Goal: Task Accomplishment & Management: Complete application form

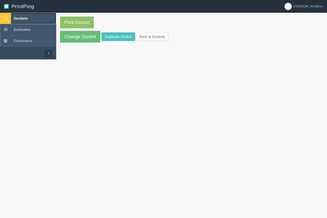
click at [25, 17] on span "Dockets" at bounding box center [21, 18] width 14 height 4
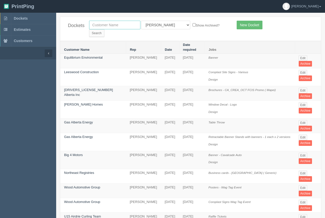
click at [105, 25] on input "text" at bounding box center [114, 25] width 51 height 9
type input "first assembly"
click at [105, 29] on input "Search" at bounding box center [96, 33] width 15 height 8
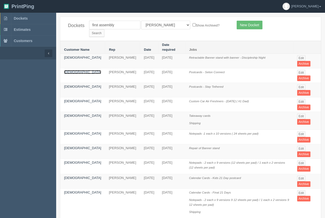
click at [73, 70] on link "[DEMOGRAPHIC_DATA]" at bounding box center [82, 72] width 37 height 4
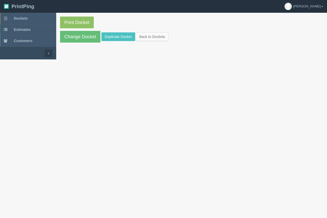
click at [74, 43] on section "Print Docket Change Docket Duplicate Docket Back to Dockets" at bounding box center [191, 30] width 271 height 34
click at [75, 39] on link "Change Docket" at bounding box center [80, 37] width 40 height 12
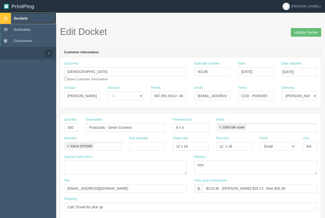
click at [22, 17] on span "Dockets" at bounding box center [21, 18] width 14 height 4
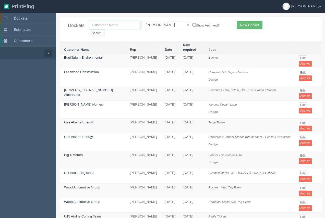
click at [133, 25] on input "text" at bounding box center [114, 25] width 51 height 9
type input "kitchen tune up"
click at [105, 29] on input "Search" at bounding box center [96, 33] width 15 height 8
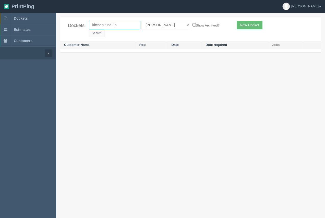
drag, startPoint x: 124, startPoint y: 25, endPoint x: 106, endPoint y: 26, distance: 17.6
click at [106, 26] on input "kitchen tune up" at bounding box center [114, 25] width 51 height 9
type input "kitchen"
click at [89, 29] on input "Search" at bounding box center [96, 33] width 15 height 8
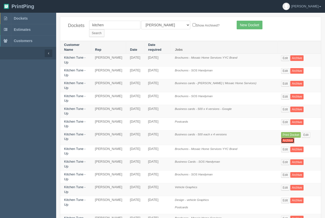
click at [288, 138] on link "Archive" at bounding box center [287, 141] width 13 height 6
click at [20, 18] on span "Dockets" at bounding box center [21, 18] width 14 height 4
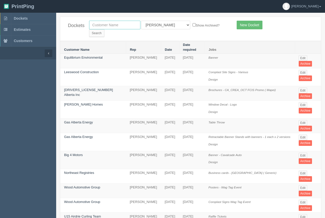
click at [109, 24] on input "text" at bounding box center [114, 25] width 51 height 9
type input "kitchen"
click at [105, 29] on input "Search" at bounding box center [96, 33] width 15 height 8
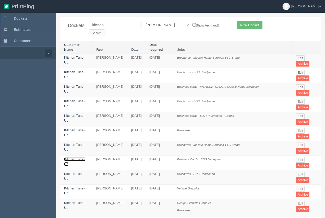
click at [77, 158] on link "Kitchen Tune - Up" at bounding box center [74, 162] width 21 height 9
drag, startPoint x: 77, startPoint y: 153, endPoint x: 89, endPoint y: 87, distance: 67.3
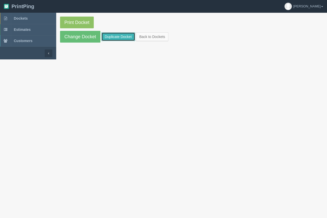
click at [110, 39] on link "Duplicate Docket" at bounding box center [118, 36] width 34 height 9
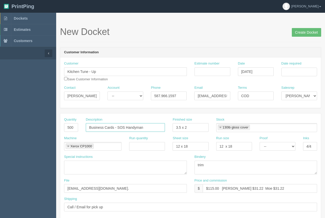
drag, startPoint x: 148, startPoint y: 129, endPoint x: 143, endPoint y: 128, distance: 4.6
click at [143, 128] on input "Business Cards - SOS Handyman" at bounding box center [125, 127] width 79 height 9
type input "Business Cards - SOS Handyman - [PERSON_NAME]"
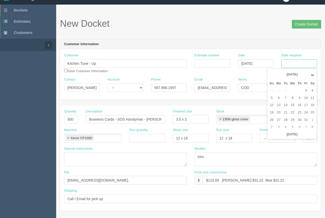
drag, startPoint x: 298, startPoint y: 61, endPoint x: 296, endPoint y: 67, distance: 6.5
click at [298, 61] on input "Date required" at bounding box center [300, 64] width 36 height 9
click at [278, 105] on td "13" at bounding box center [278, 105] width 7 height 7
click at [305, 99] on td "10" at bounding box center [306, 98] width 6 height 7
type input "October 10, 2025"
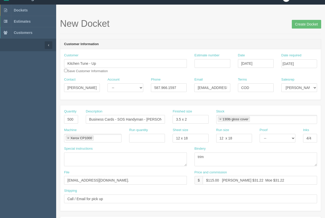
drag, startPoint x: 260, startPoint y: 24, endPoint x: 192, endPoint y: 38, distance: 69.5
click at [255, 25] on h1 "New Docket Create Docket" at bounding box center [190, 24] width 261 height 10
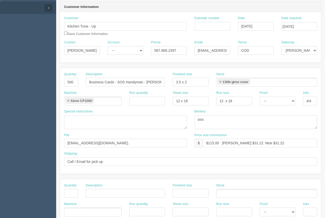
scroll to position [28, 0]
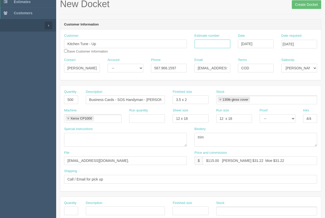
click at [210, 42] on input "Estimate number" at bounding box center [213, 44] width 36 height 9
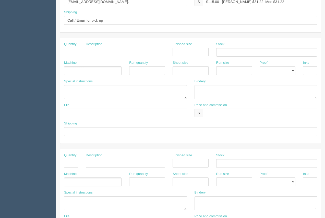
scroll to position [246, 0]
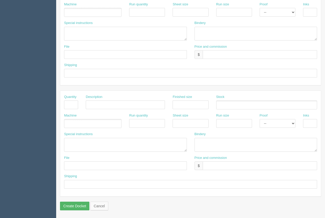
type input "91374"
click at [73, 205] on input "Create Docket" at bounding box center [74, 206] width 29 height 9
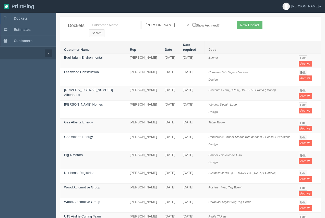
click at [107, 19] on div "Dockets All Users Ali Ali Test 1 Aly Amy Ankit Arif Brandon Dan France Greg Jim…" at bounding box center [190, 29] width 261 height 24
click at [109, 24] on input "text" at bounding box center [114, 25] width 51 height 9
type input "kitchen"
click at [105, 29] on input "Search" at bounding box center [96, 33] width 15 height 8
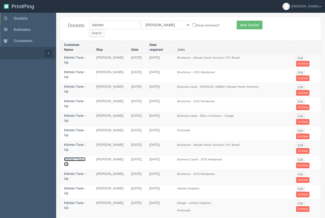
click at [81, 158] on link "Kitchen Tune - Up" at bounding box center [74, 162] width 21 height 9
drag, startPoint x: 81, startPoint y: 154, endPoint x: 81, endPoint y: 148, distance: 5.9
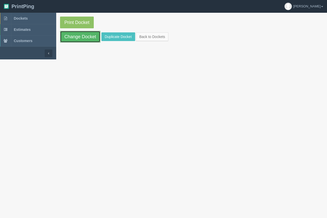
click at [85, 40] on link "Change Docket" at bounding box center [80, 37] width 40 height 12
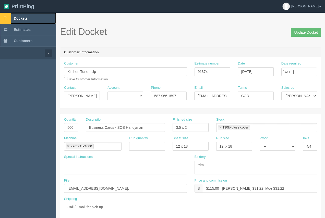
click at [17, 17] on span "Dockets" at bounding box center [21, 18] width 14 height 4
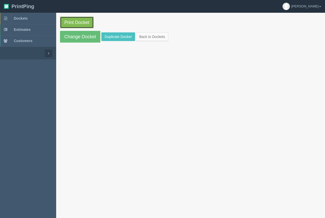
click at [90, 21] on link "Print Docket" at bounding box center [77, 23] width 34 height 12
click at [76, 25] on link "Print Docket" at bounding box center [77, 23] width 34 height 12
click at [24, 19] on span "Dockets" at bounding box center [21, 18] width 14 height 4
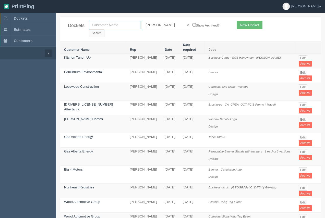
click at [132, 29] on input "text" at bounding box center [114, 25] width 51 height 9
type input "[PERSON_NAME]"
drag, startPoint x: 201, startPoint y: 24, endPoint x: 197, endPoint y: 24, distance: 4.1
click at [105, 29] on input "Search" at bounding box center [96, 33] width 15 height 8
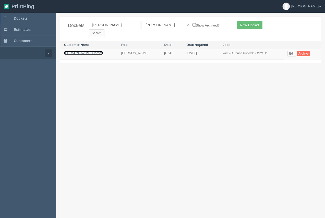
click at [80, 51] on link "[PERSON_NAME] Homes" at bounding box center [83, 53] width 39 height 4
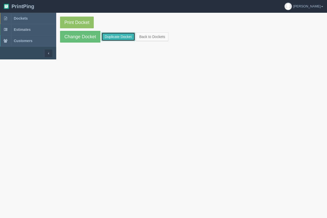
drag, startPoint x: 118, startPoint y: 37, endPoint x: 113, endPoint y: 35, distance: 5.1
click at [118, 37] on link "Duplicate Docket" at bounding box center [118, 36] width 34 height 9
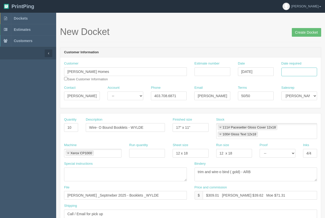
click at [298, 73] on input "Date required" at bounding box center [300, 72] width 36 height 9
click at [280, 109] on td "6" at bounding box center [278, 106] width 7 height 7
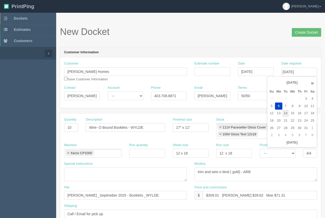
click at [285, 114] on td "14" at bounding box center [286, 113] width 6 height 7
type input "October 14, 2025"
click at [255, 31] on h1 "New Docket Create Docket" at bounding box center [190, 32] width 261 height 10
click at [76, 130] on input "10" at bounding box center [71, 127] width 14 height 9
type input "1"
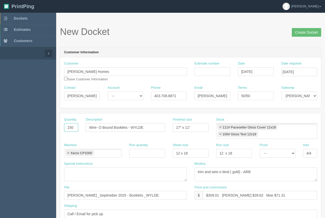
type input "150"
drag, startPoint x: 144, startPoint y: 129, endPoint x: 88, endPoint y: 123, distance: 55.5
click at [87, 123] on div "Description Wire- O Bound Booklets - WYLDE" at bounding box center [125, 125] width 79 height 15
type input "Brochures - House Of Toli"
drag, startPoint x: 196, startPoint y: 129, endPoint x: 162, endPoint y: 128, distance: 34.5
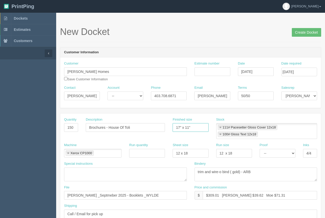
click at [162, 128] on div "Quantity 150 Description Brochures - House Of Toli Finished size 17" x 11" Stoc…" at bounding box center [190, 131] width 261 height 26
type input "1"
type input "8" x 10""
drag, startPoint x: 252, startPoint y: 171, endPoint x: 213, endPoint y: 174, distance: 39.2
click at [213, 174] on textarea "trim and wire-o bind ( gold) - ARB" at bounding box center [256, 175] width 123 height 14
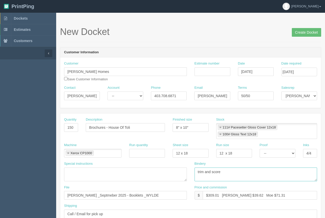
type textarea "trim and score"
drag, startPoint x: 219, startPoint y: 196, endPoint x: 209, endPoint y: 195, distance: 10.0
click at [209, 195] on input "$309.01 Arif $39.62 Moe $71.31" at bounding box center [260, 195] width 114 height 9
type input "$210.18 Arif $39.62 Moe $71.31"
click at [221, 129] on link at bounding box center [220, 127] width 3 height 3
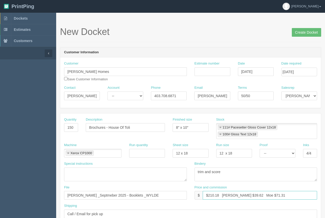
type input "100# Gloss Text 12x18"
type input "$210.18 Arif $39.62 Moe $71.31"
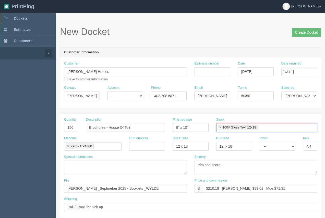
click at [221, 129] on link at bounding box center [220, 127] width 3 height 3
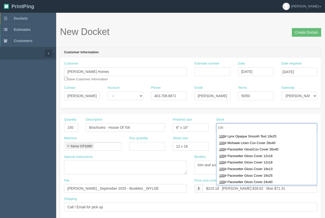
scroll to position [134, 0]
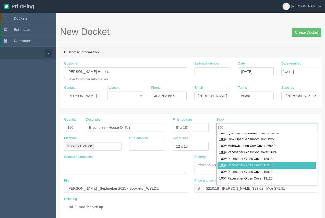
type input "100"
type input "100# Pacesetter Gloss Cover 12x18"
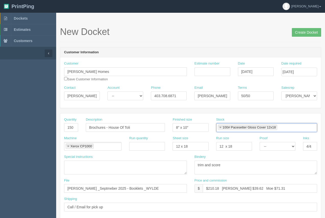
scroll to position [0, 0]
drag, startPoint x: 259, startPoint y: 98, endPoint x: 237, endPoint y: 95, distance: 22.6
click at [237, 95] on div "Terms 50/50" at bounding box center [255, 95] width 43 height 19
type input "COD"
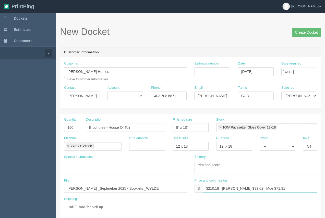
drag, startPoint x: 240, startPoint y: 188, endPoint x: 231, endPoint y: 190, distance: 9.9
click at [231, 190] on input "$210.18 Arif $39.62 Moe $71.31" at bounding box center [260, 188] width 114 height 9
drag, startPoint x: 264, startPoint y: 189, endPoint x: 253, endPoint y: 188, distance: 11.0
click at [252, 188] on input "$210.18 Arif $26.94 Moe $71.31" at bounding box center [260, 188] width 114 height 9
click at [240, 190] on input "$210.18 Arif $26.94 Moe $748.50" at bounding box center [260, 188] width 114 height 9
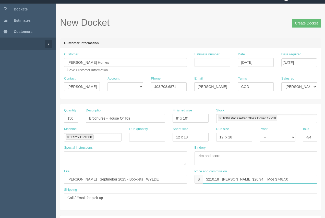
scroll to position [16, 0]
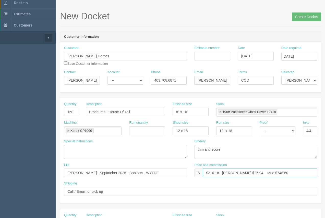
type input "$210.18 Arif $26.94 Moe $748.50"
click at [223, 55] on input "Estimate number" at bounding box center [213, 56] width 36 height 9
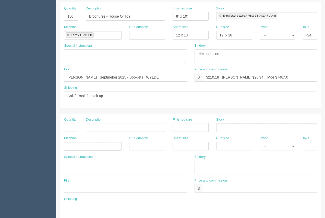
scroll to position [106, 0]
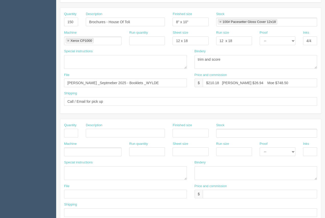
type input "92788"
drag, startPoint x: 164, startPoint y: 86, endPoint x: 61, endPoint y: 82, distance: 103.6
click at [61, 82] on div "File Truman Hoimes _Septmeber 2025 - Booklets _WYLDE" at bounding box center [125, 82] width 131 height 19
type input "files@allrush.ca."
drag, startPoint x: 115, startPoint y: 105, endPoint x: 52, endPoint y: 104, distance: 63.4
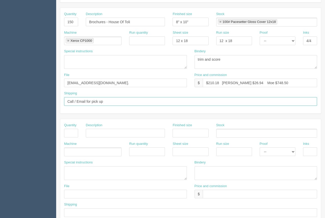
click at [52, 104] on section "Dockets Estimates Customers" at bounding box center [162, 132] width 325 height 451
paste input "2236 10 Aspen Stone Blvd."
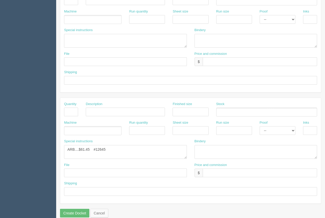
scroll to position [236, 0]
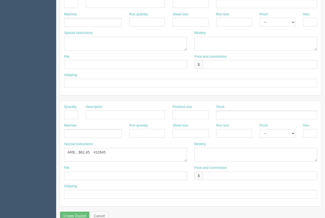
type input "Courier to client 2236 10 Aspen Stone Blvd."
drag, startPoint x: 123, startPoint y: 155, endPoint x: 36, endPoint y: 141, distance: 88.2
click at [36, 141] on section "Dockets Estimates Customers" at bounding box center [162, 2] width 325 height 451
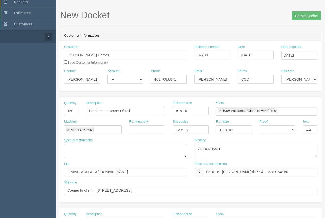
scroll to position [0, 0]
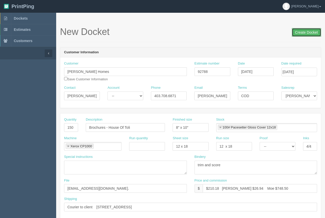
click at [307, 28] on input "Create Docket" at bounding box center [306, 32] width 29 height 9
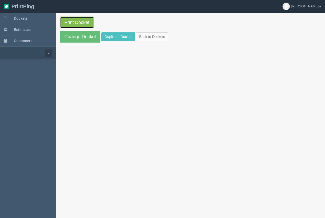
click at [75, 23] on link "Print Docket" at bounding box center [77, 23] width 34 height 12
